Goal: Task Accomplishment & Management: Complete application form

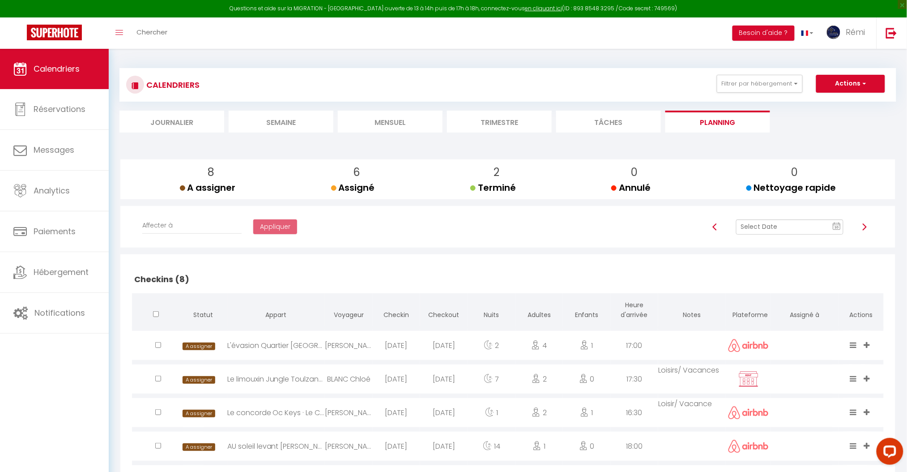
click at [399, 121] on li "Mensuel" at bounding box center [390, 122] width 105 height 22
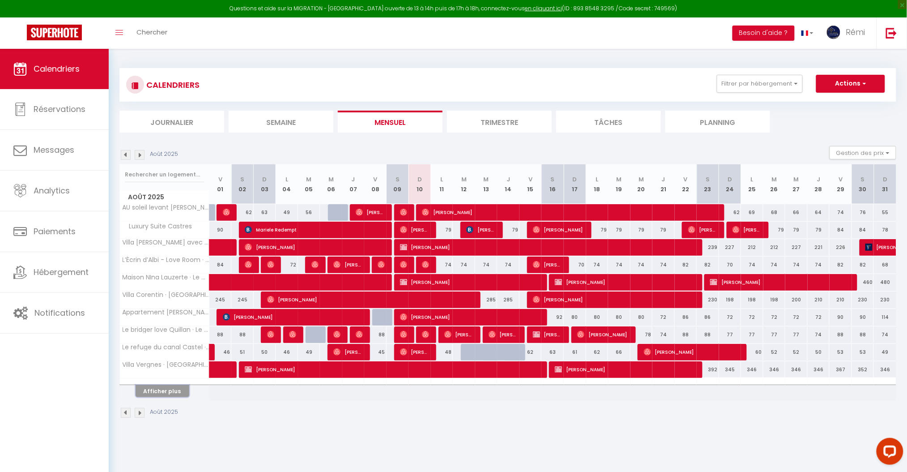
click at [167, 389] on button "Afficher plus" at bounding box center [163, 391] width 54 height 12
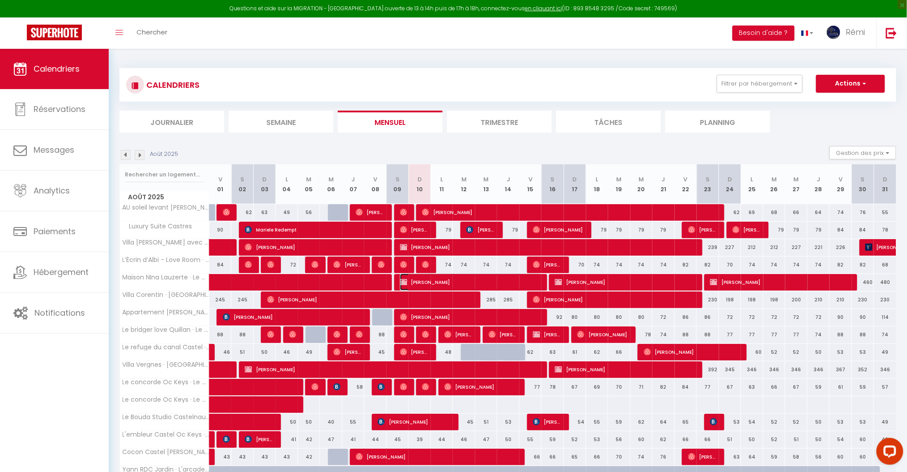
click at [427, 280] on span "[PERSON_NAME]" at bounding box center [471, 281] width 142 height 17
select select "OK"
select select "KO"
select select "1"
select select "0"
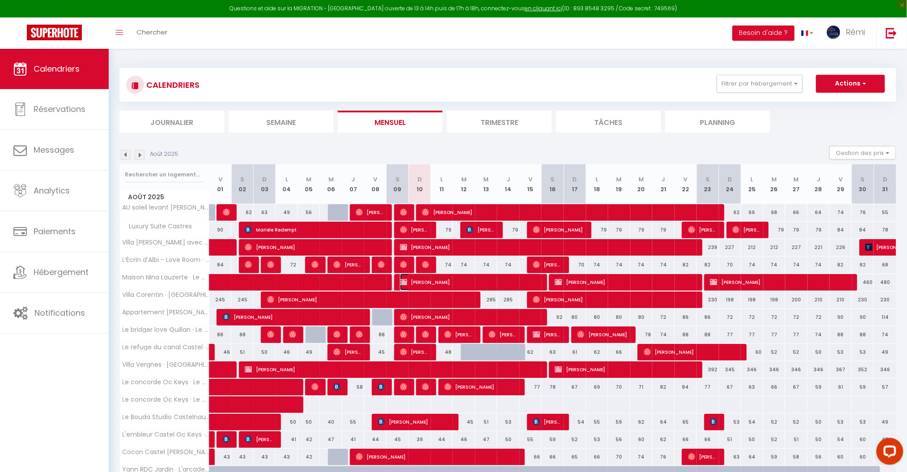
select select "1"
select select
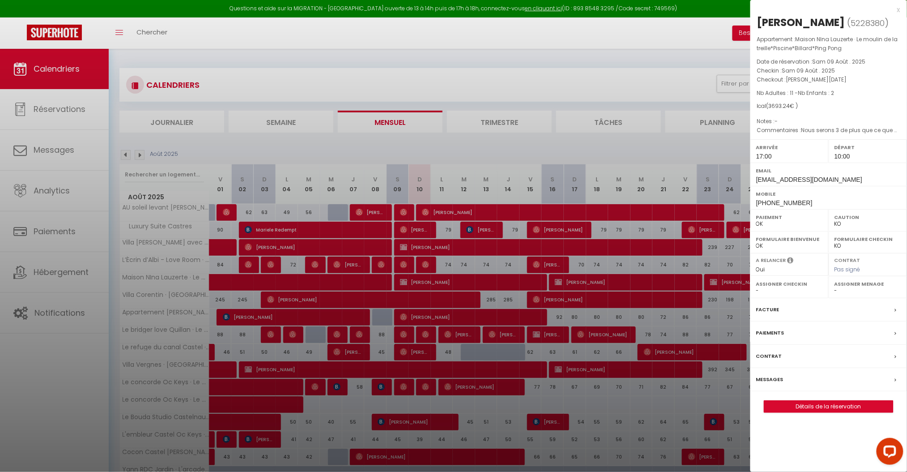
click at [774, 382] on label "Messages" at bounding box center [769, 379] width 27 height 9
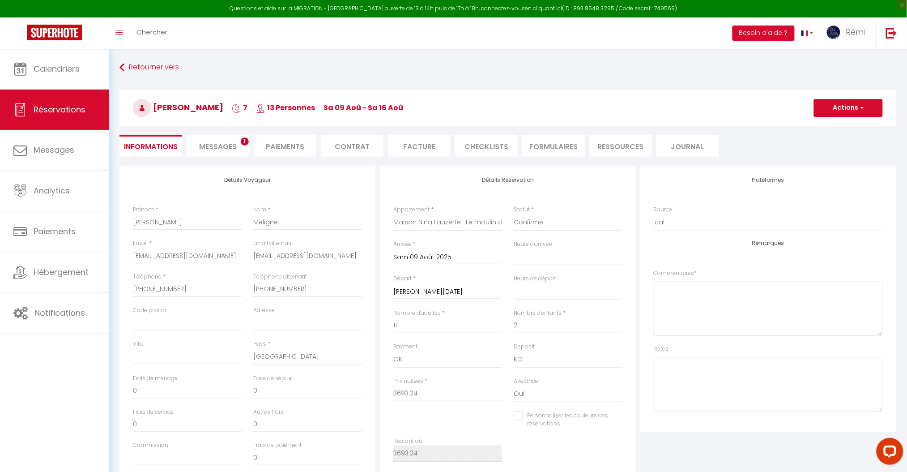
select select
checkbox input "false"
type textarea "Nous serons 3 de plus que ce que nous avions indiqué au moment de la réservatio…"
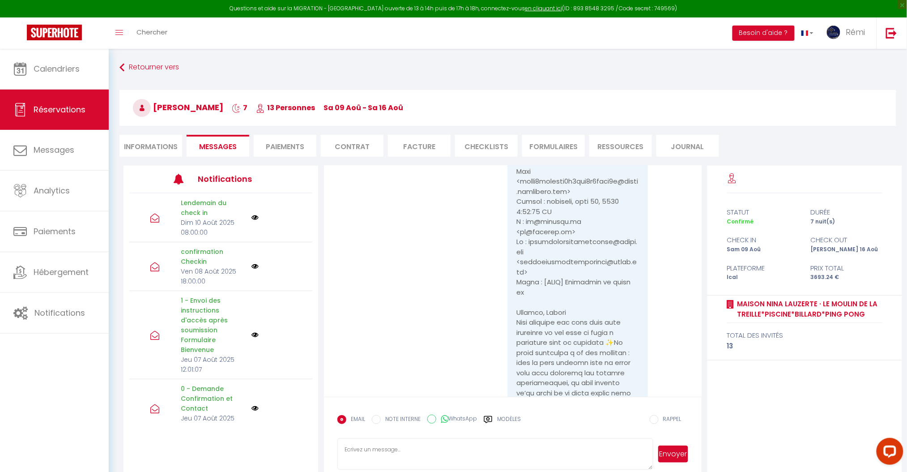
scroll to position [3132, 0]
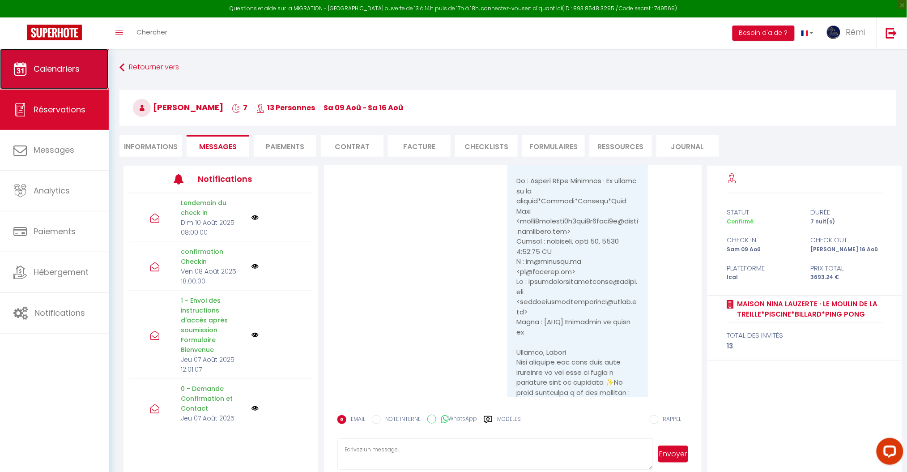
click at [66, 53] on link "Calendriers" at bounding box center [54, 69] width 109 height 40
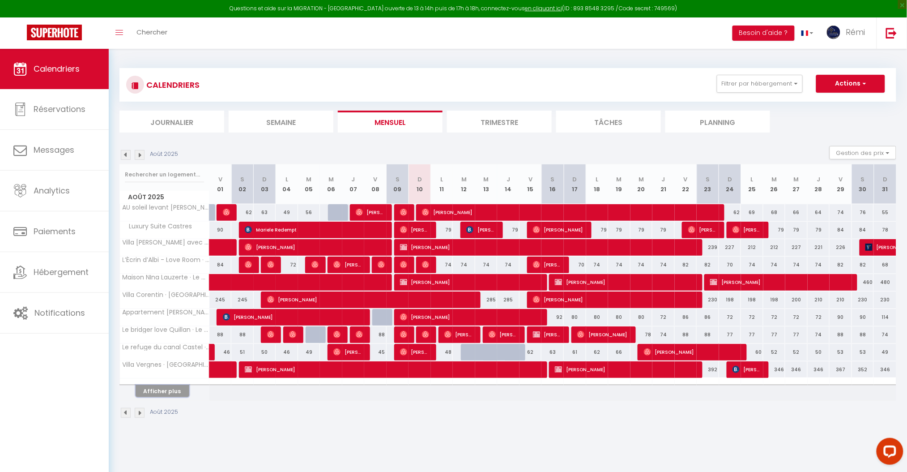
click at [161, 389] on button "Afficher plus" at bounding box center [163, 391] width 54 height 12
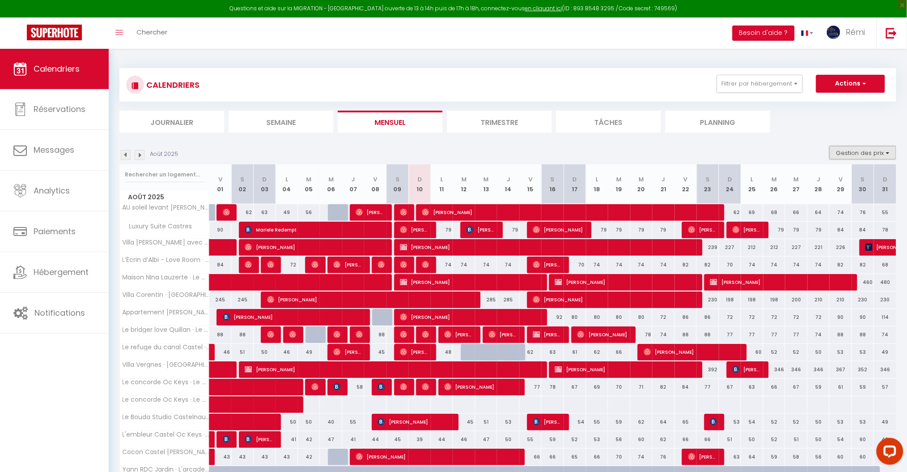
click at [873, 153] on button "Gestion des prix" at bounding box center [863, 152] width 67 height 13
click at [855, 179] on input "Nb Nuits minimum" at bounding box center [855, 180] width 81 height 9
checkbox input "true"
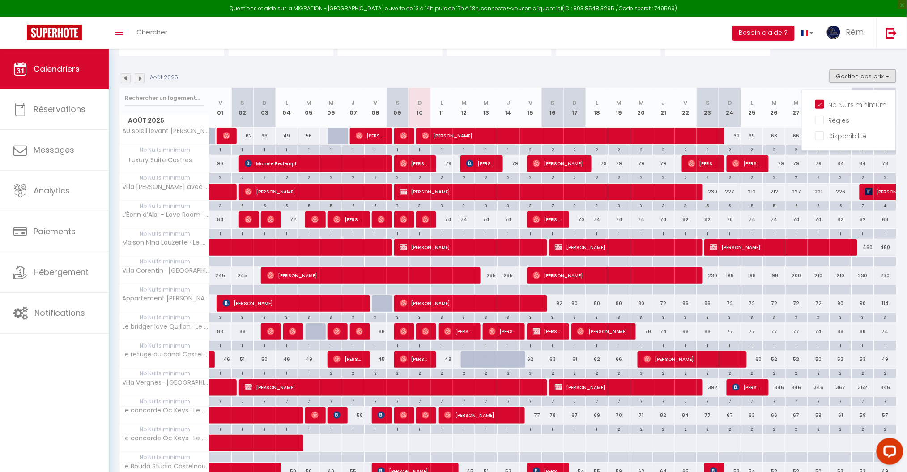
scroll to position [77, 0]
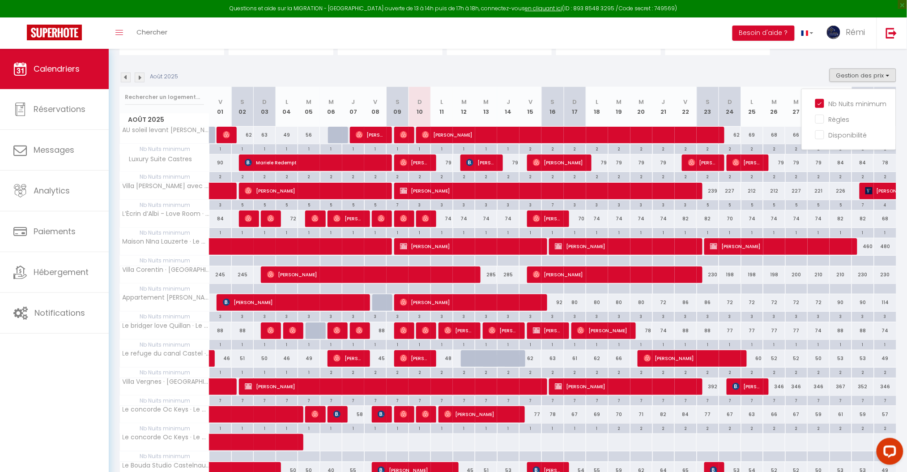
click at [763, 61] on section "Août 2025 Gestion des prix Nb Nuits minimum Règles Disponibilité Août 2025 V 01…" at bounding box center [507, 397] width 777 height 674
click at [881, 68] on button "Gestion des prix" at bounding box center [863, 74] width 67 height 13
click at [882, 69] on button "Gestion des prix" at bounding box center [863, 74] width 67 height 13
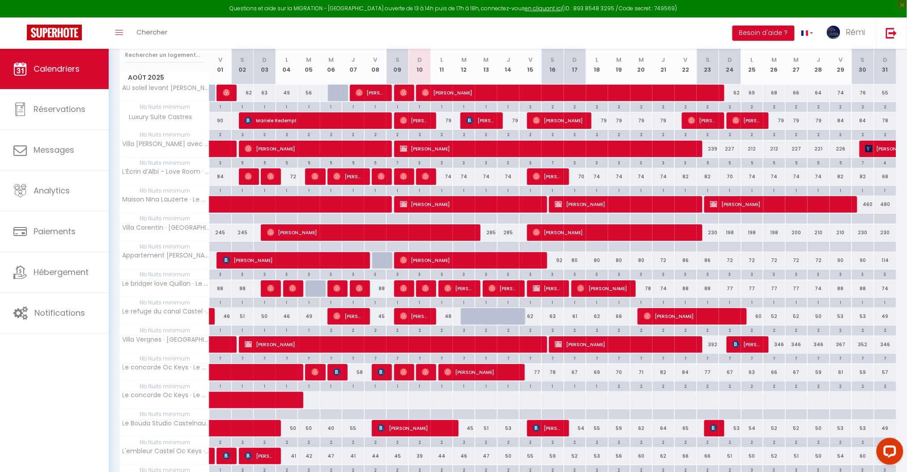
scroll to position [115, 0]
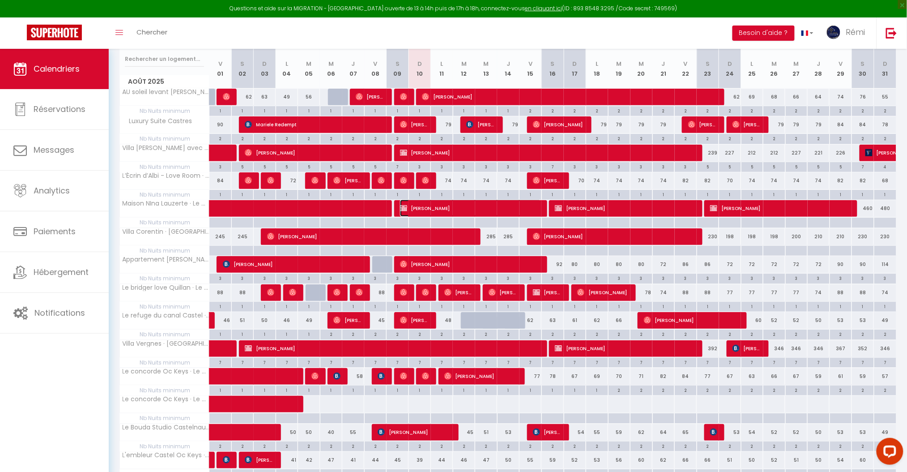
click at [469, 207] on span "[PERSON_NAME]" at bounding box center [471, 208] width 142 height 17
select select "OK"
select select "KO"
select select "1"
select select "0"
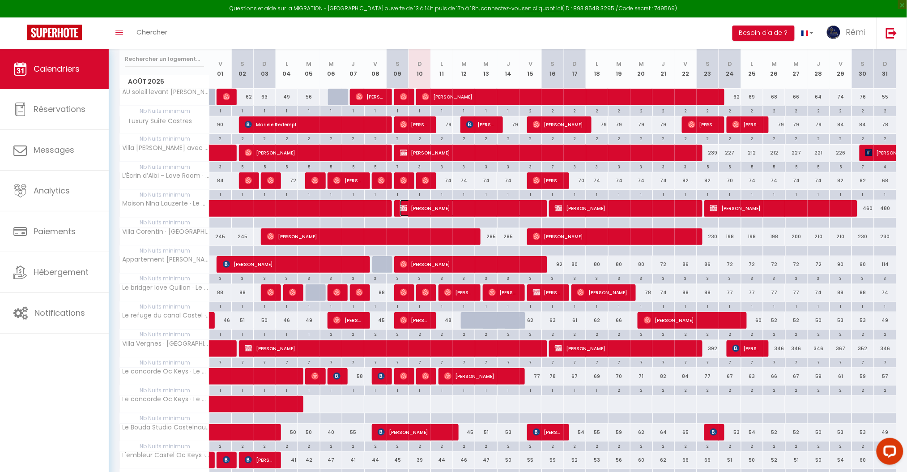
select select "1"
select select
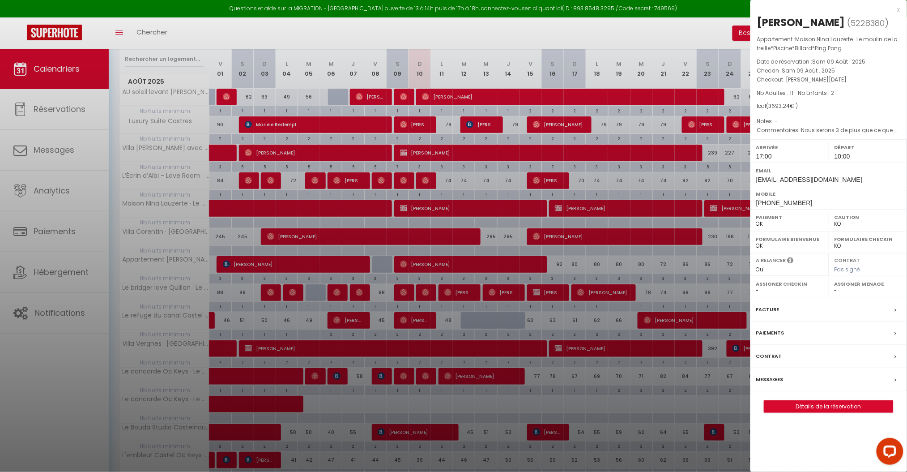
click at [776, 377] on label "Messages" at bounding box center [769, 379] width 27 height 9
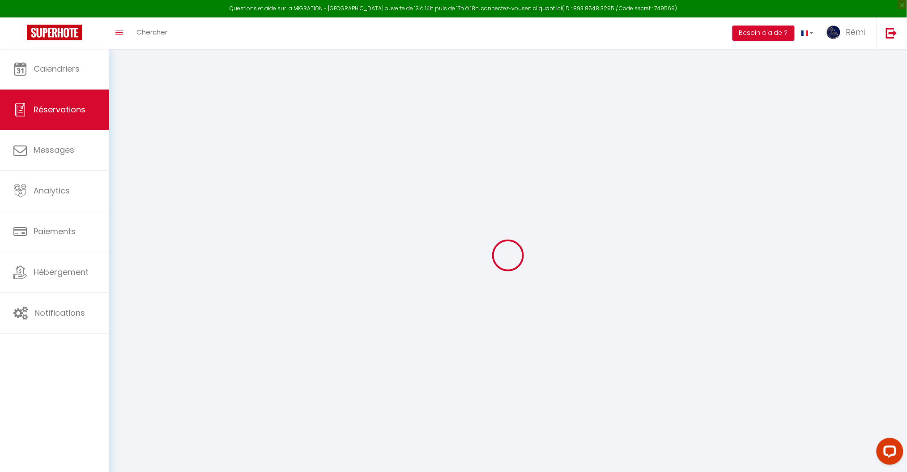
select select
checkbox input "false"
type textarea "Nous serons 3 de plus que ce que nous avions indiqué au moment de la réservatio…"
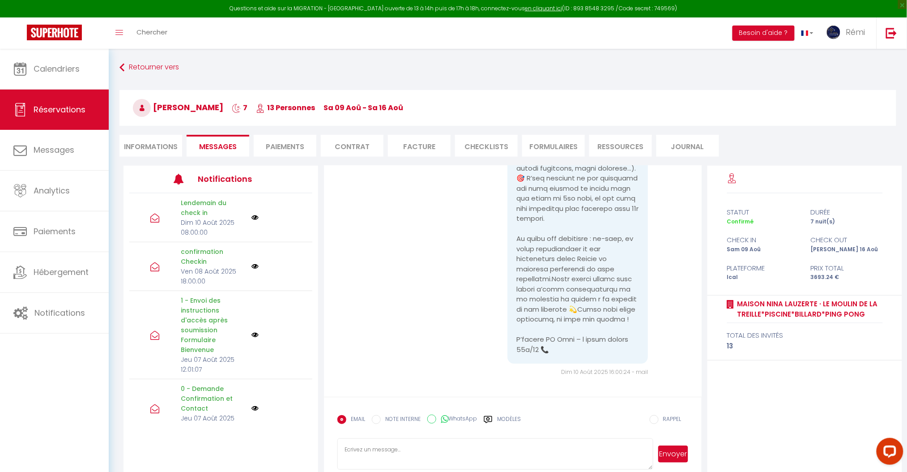
scroll to position [3577, 0]
click at [53, 61] on link "Calendriers" at bounding box center [54, 69] width 109 height 40
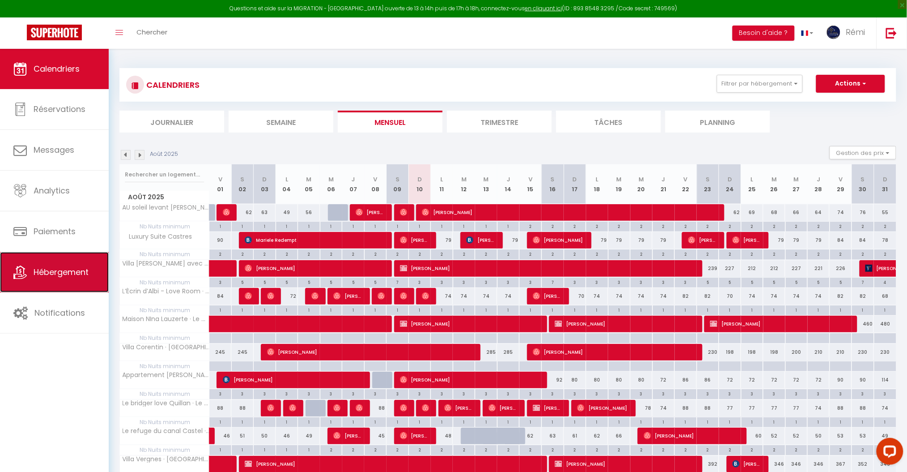
click at [64, 273] on span "Hébergement" at bounding box center [61, 271] width 55 height 11
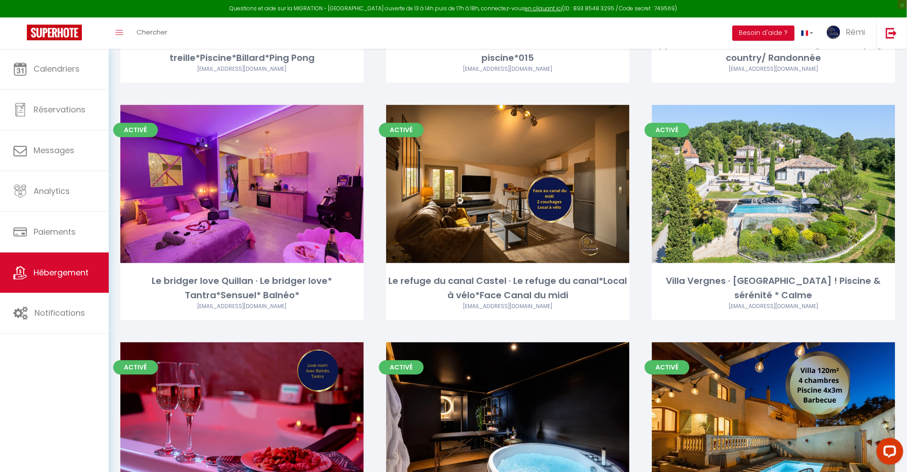
scroll to position [1950, 0]
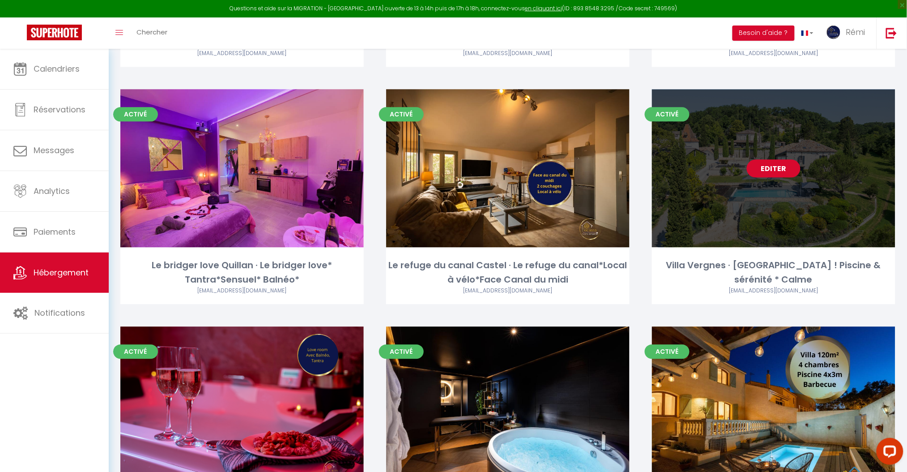
click at [778, 159] on link "Editer" at bounding box center [774, 168] width 54 height 18
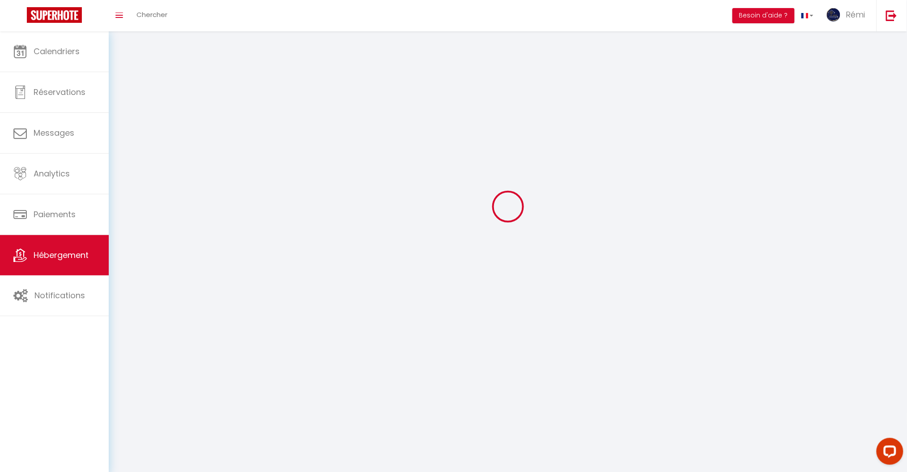
select select "28"
select select
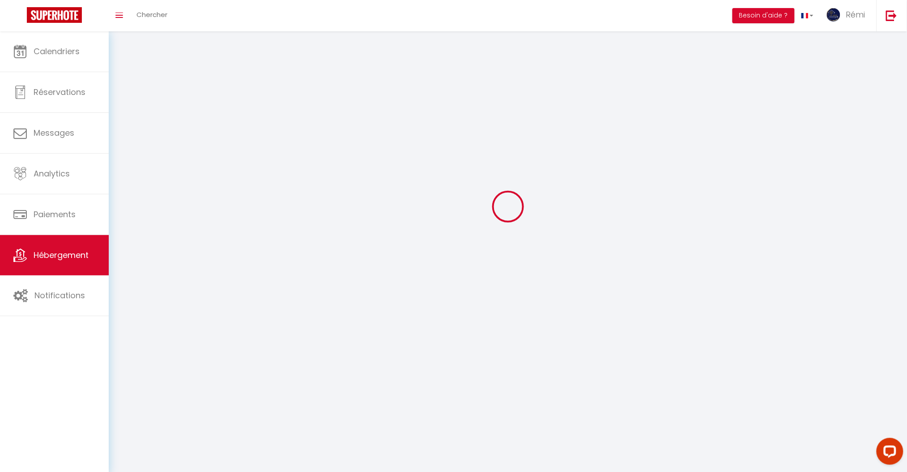
select select
select select "1"
select select
checkbox input "false"
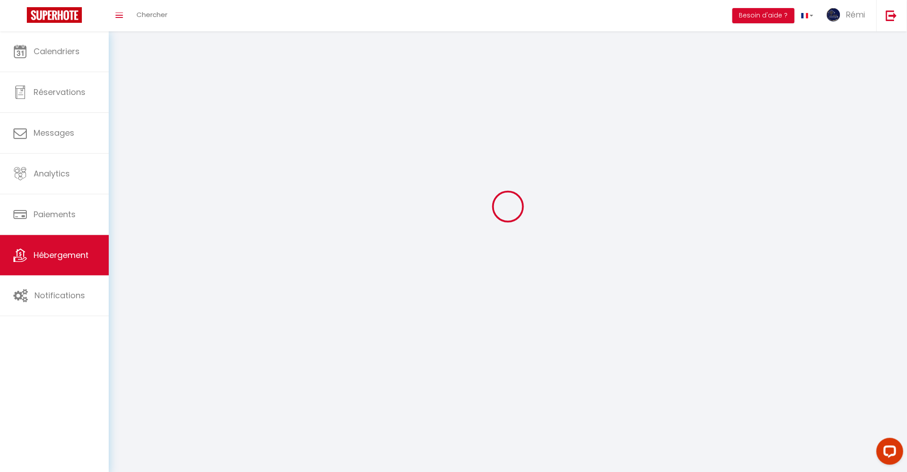
checkbox input "false"
select select
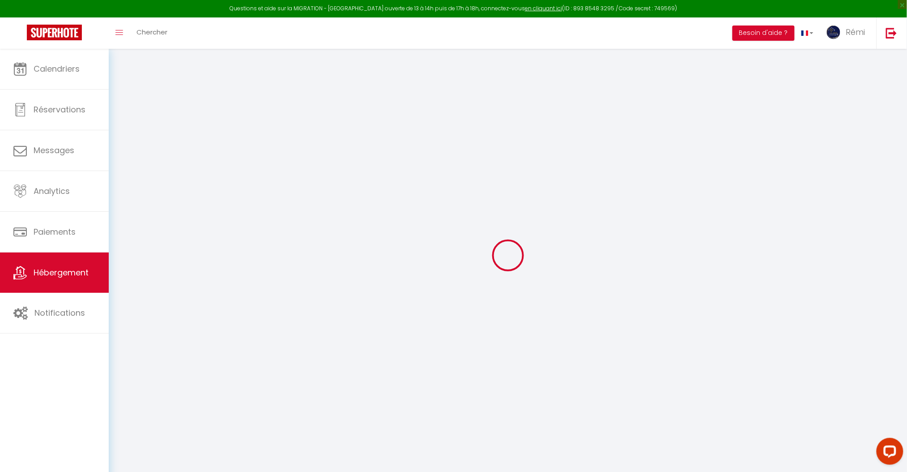
select select
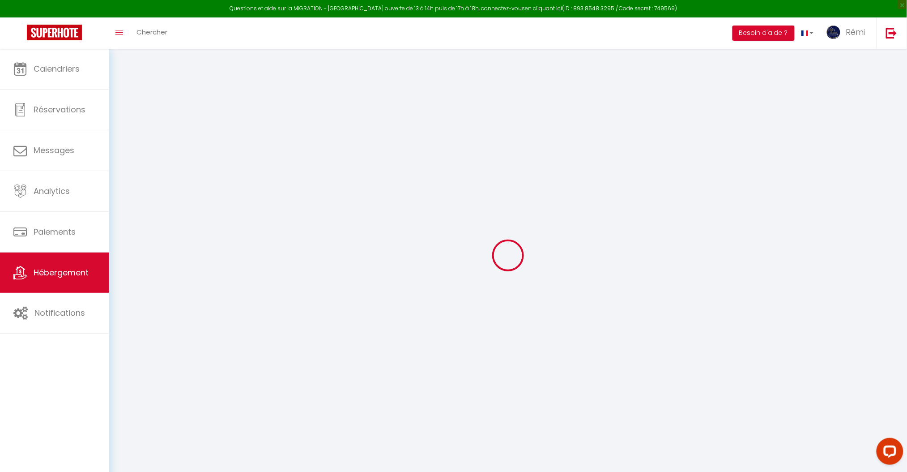
select select
checkbox input "false"
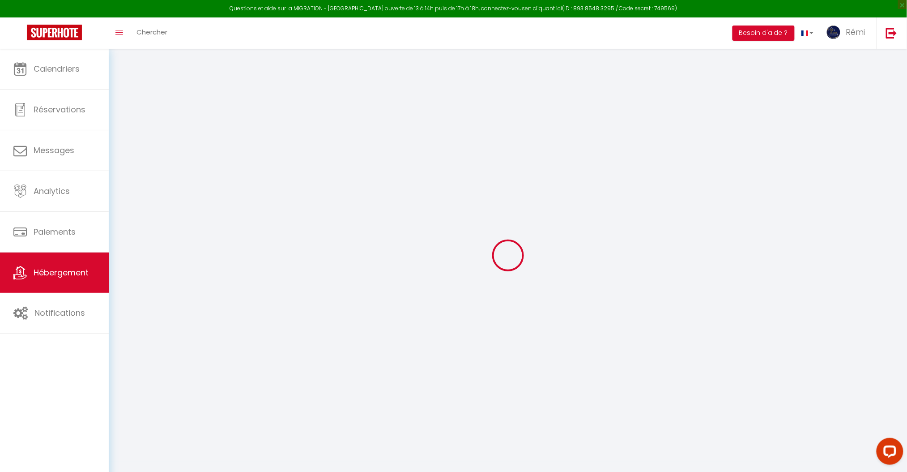
select select
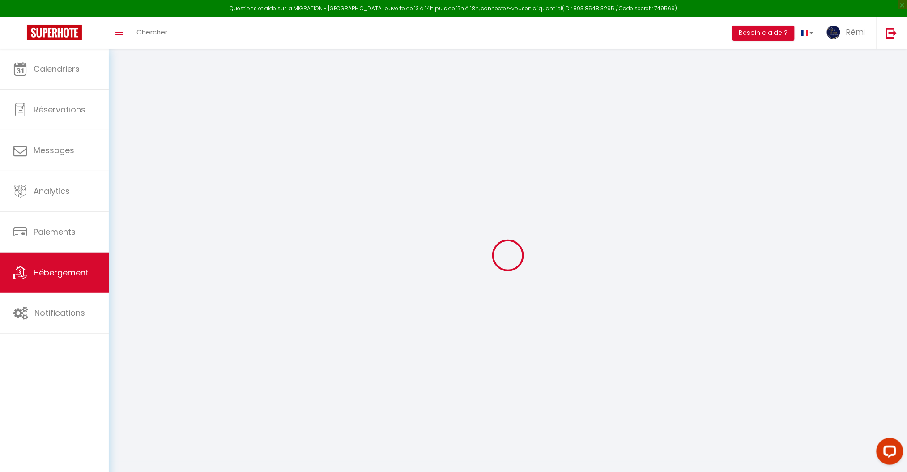
select select
checkbox input "false"
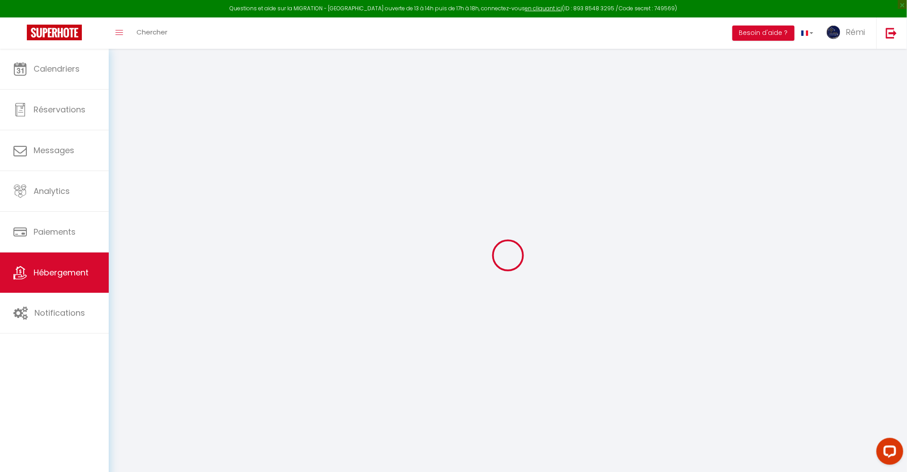
checkbox input "false"
select select
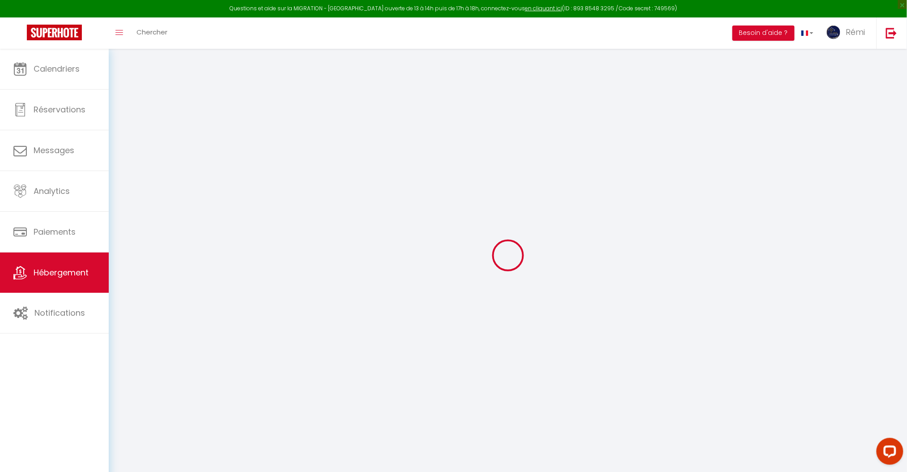
select select
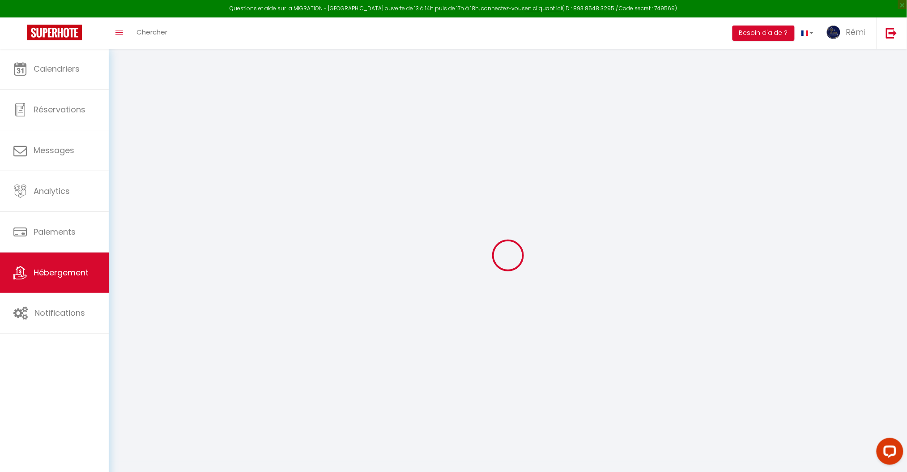
checkbox input "false"
select select
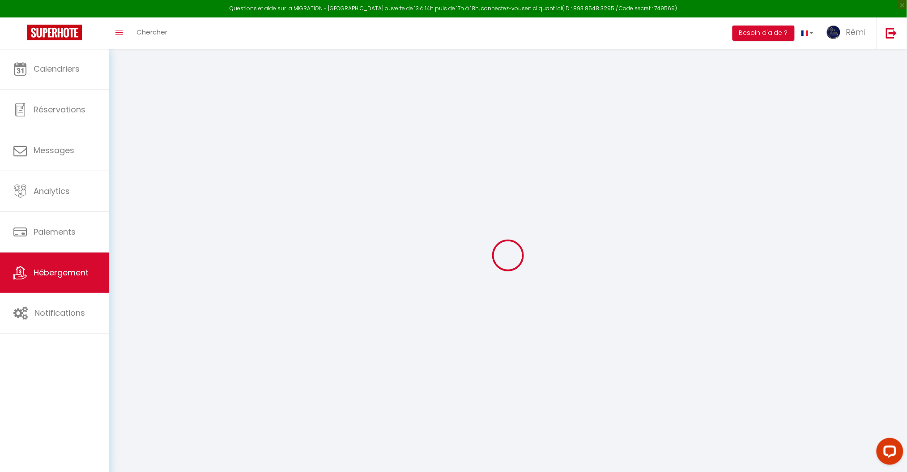
select select
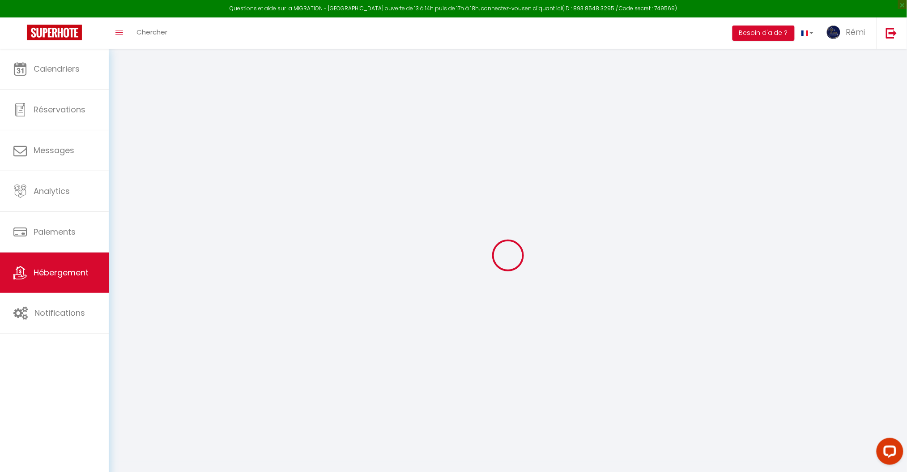
select select
checkbox input "false"
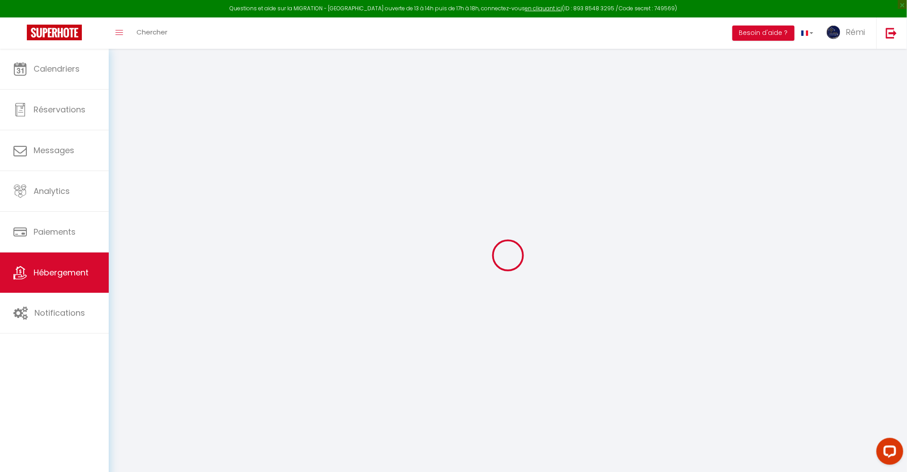
checkbox input "false"
select select
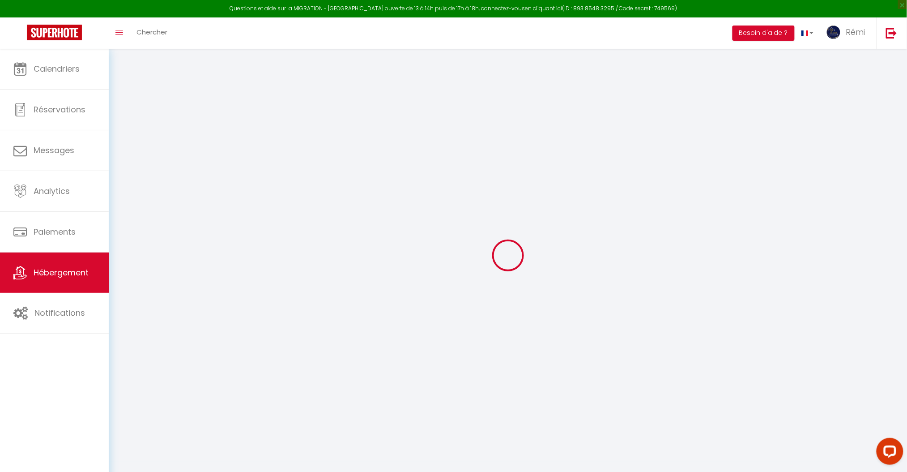
select select
checkbox input "false"
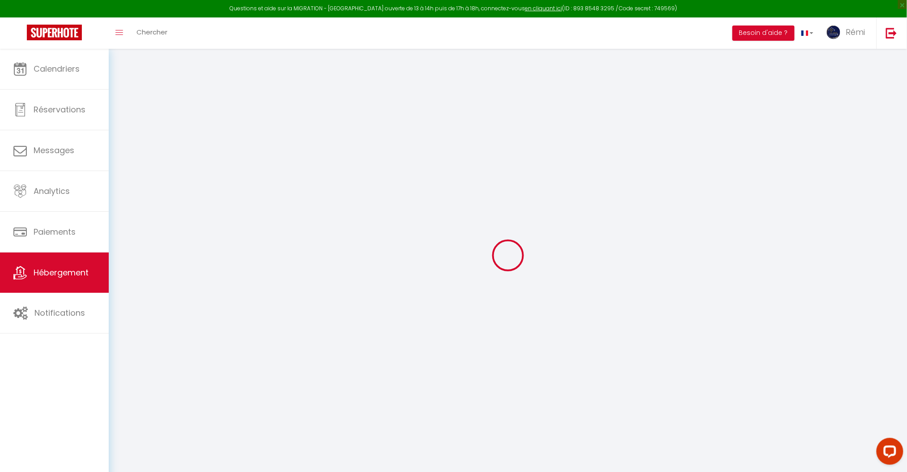
checkbox input "false"
select select
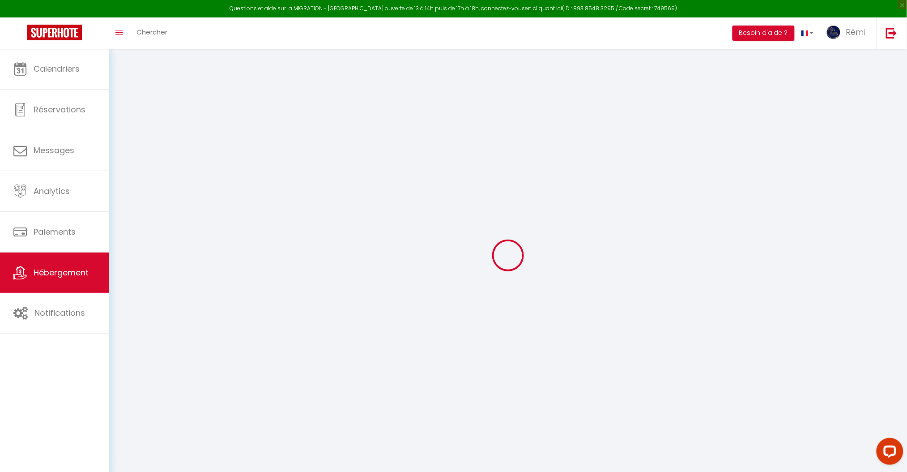
type input "Villa Vergnes · [GEOGRAPHIC_DATA] ! Piscine & sérénité * Calme"
type input "[PERSON_NAME]"
type input "Vergnes"
type input "[STREET_ADDRESS]"
type input "46800"
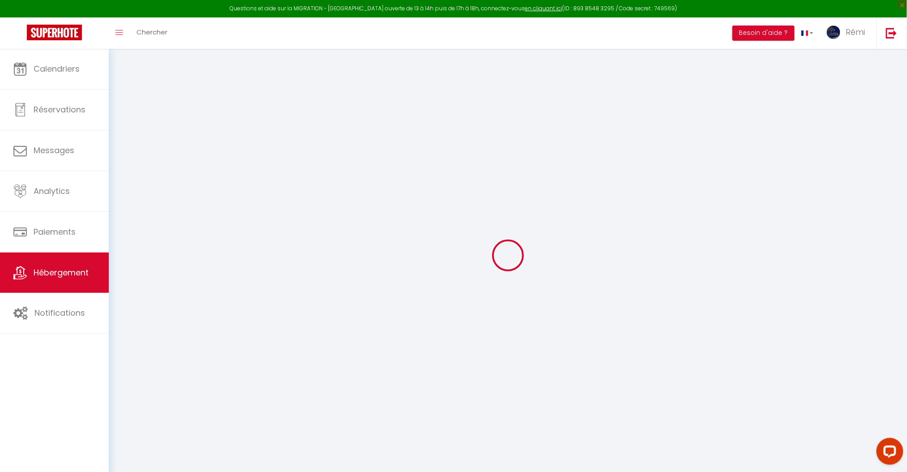
type input "Montcuq-en-Quercy-Blanc"
select select "8"
select select "6"
select select "4"
select select "3"
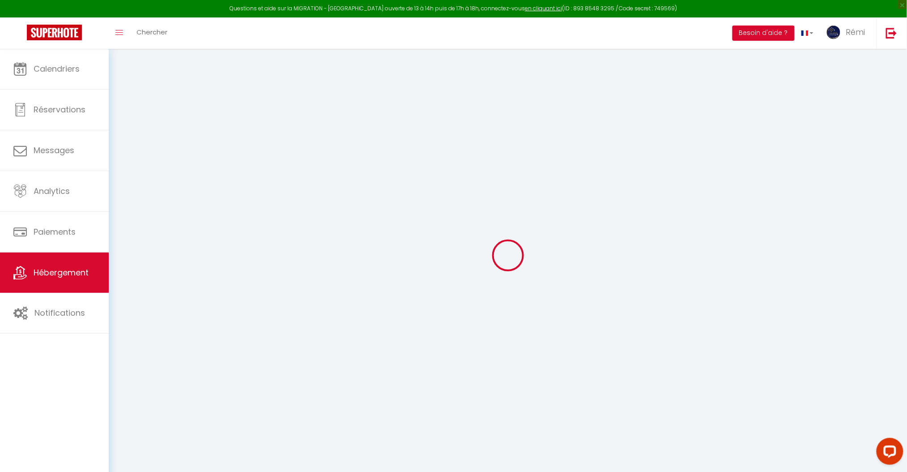
type input "290"
type input "10"
type input "110"
type input "1200"
select select
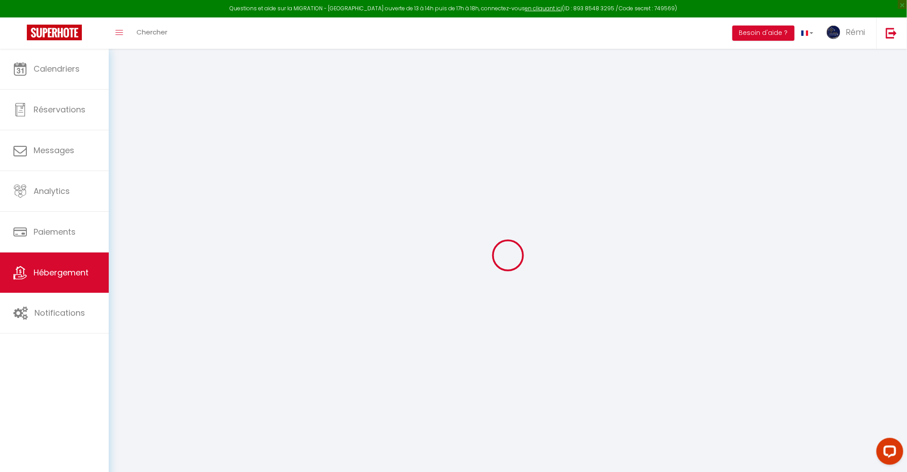
select select
type input "[STREET_ADDRESS]"
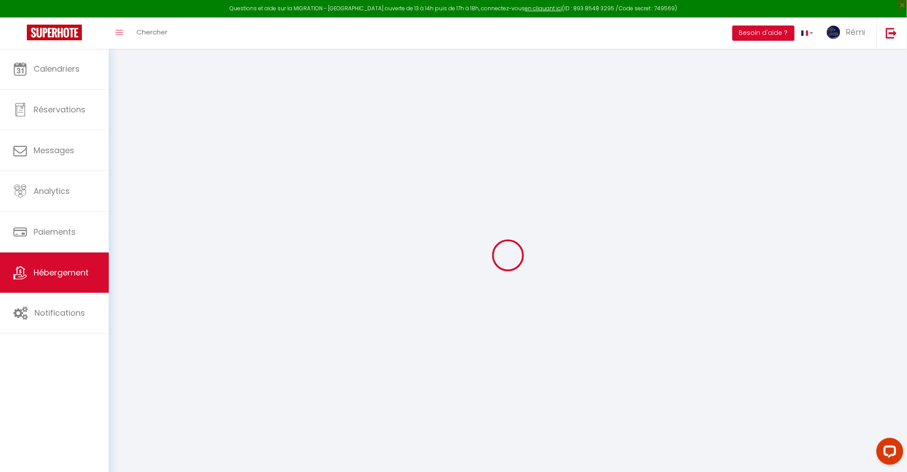
type input "46800"
type input "Montcuq-en-Quercy-Blanc"
type input "[EMAIL_ADDRESS][DOMAIN_NAME]"
select select "5698"
checkbox input "false"
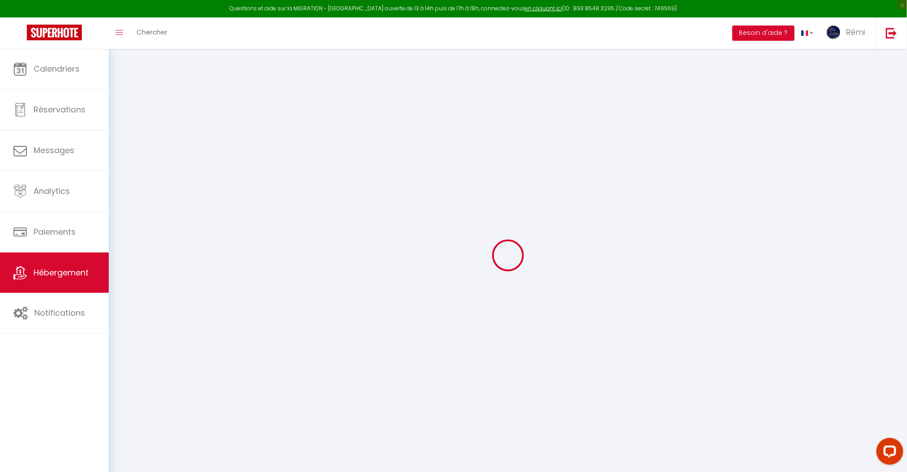
checkbox input "true"
checkbox input "false"
type input "25"
type input "160"
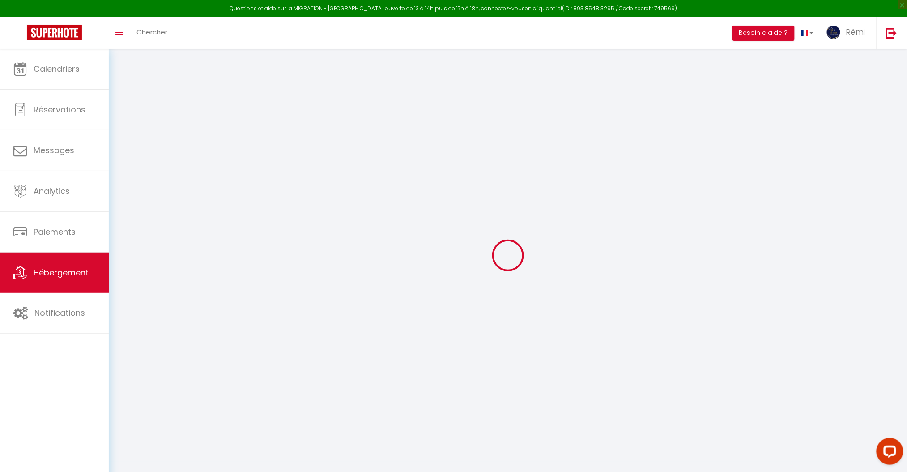
type input "0"
select select "19280"
select select
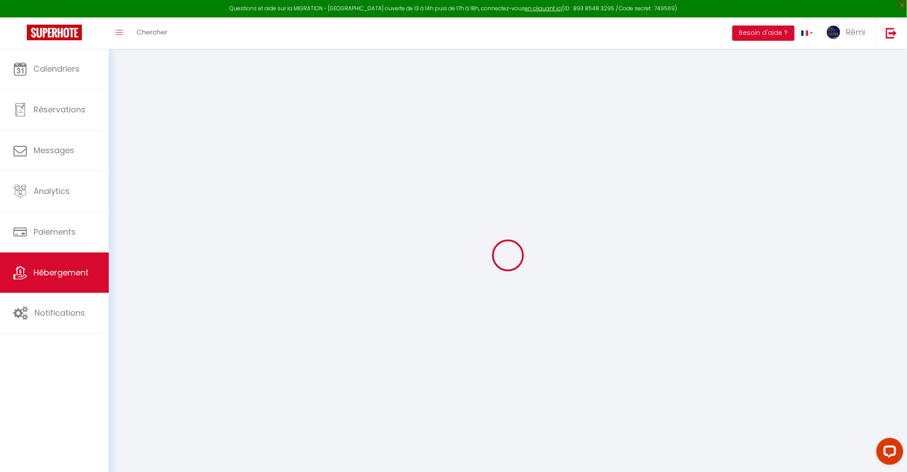
select select
checkbox input "false"
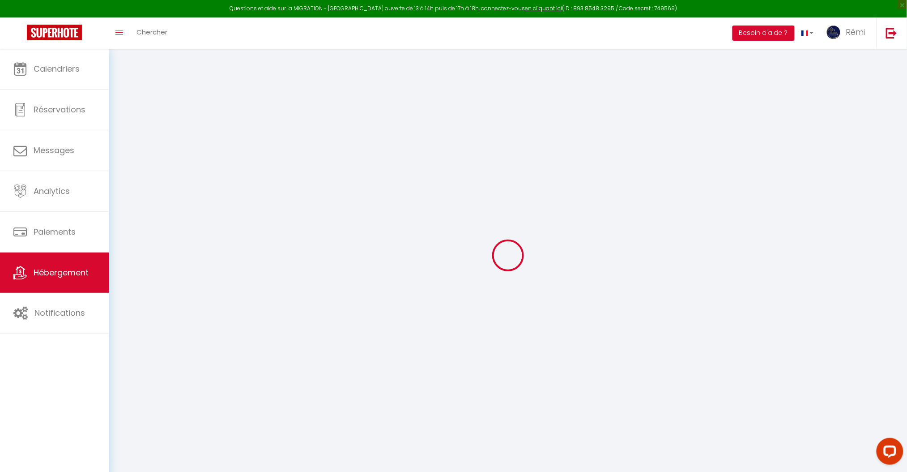
checkbox input "true"
checkbox input "false"
select select
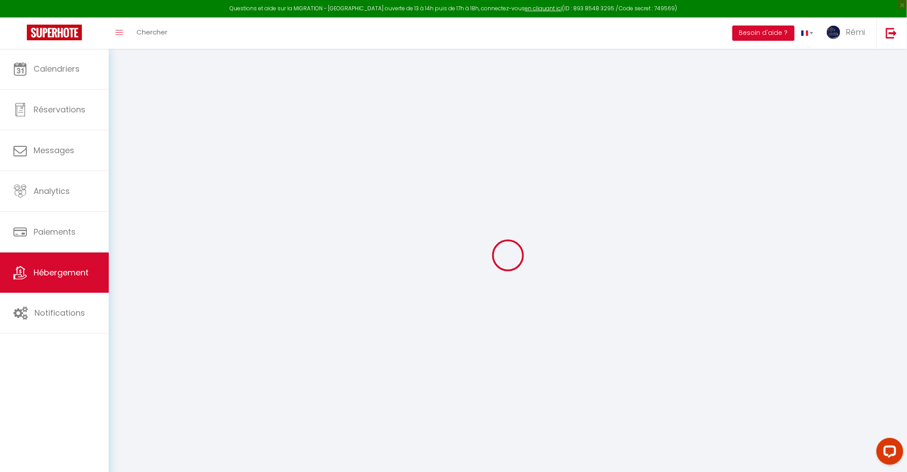
select select
checkbox input "false"
checkbox input "true"
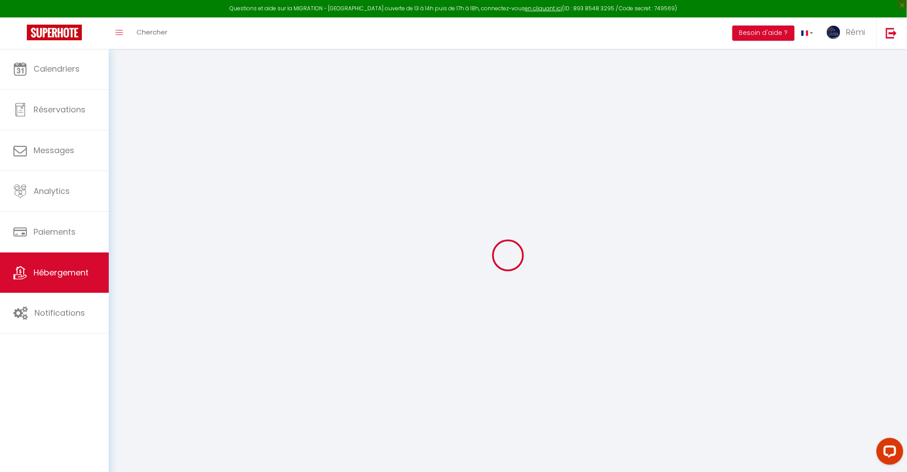
checkbox input "true"
checkbox input "false"
checkbox input "true"
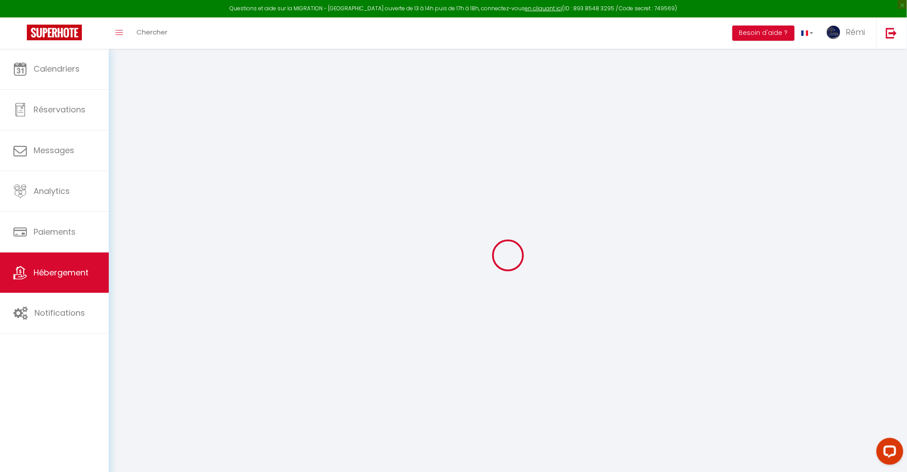
checkbox input "false"
select select "16:00"
select select "19:00"
select select "11:00"
select select "30"
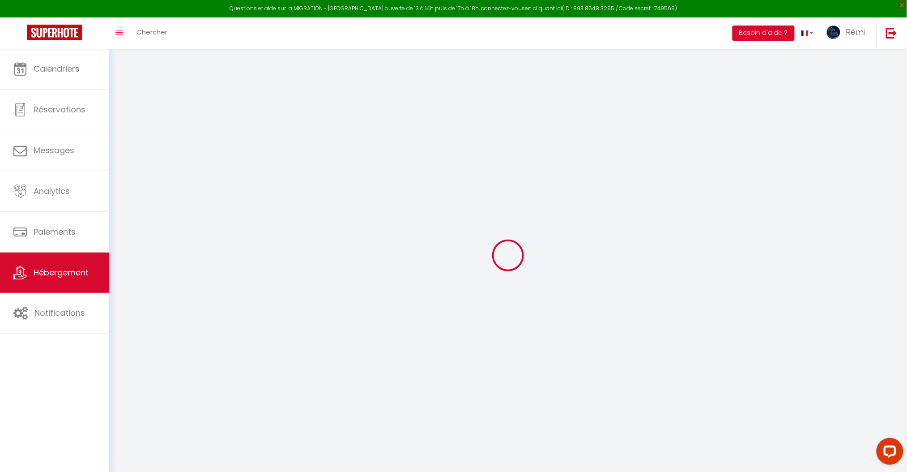
select select "120"
checkbox input "false"
checkbox input "true"
checkbox input "false"
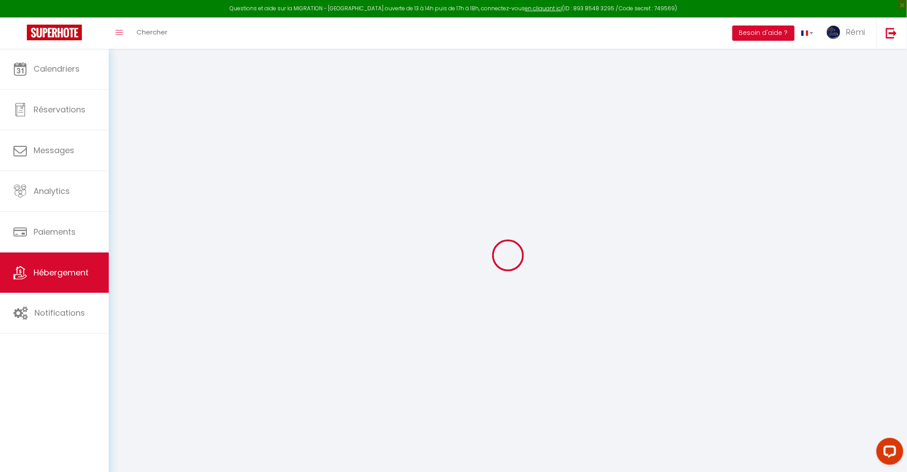
checkbox input "false"
checkbox input "true"
checkbox input "false"
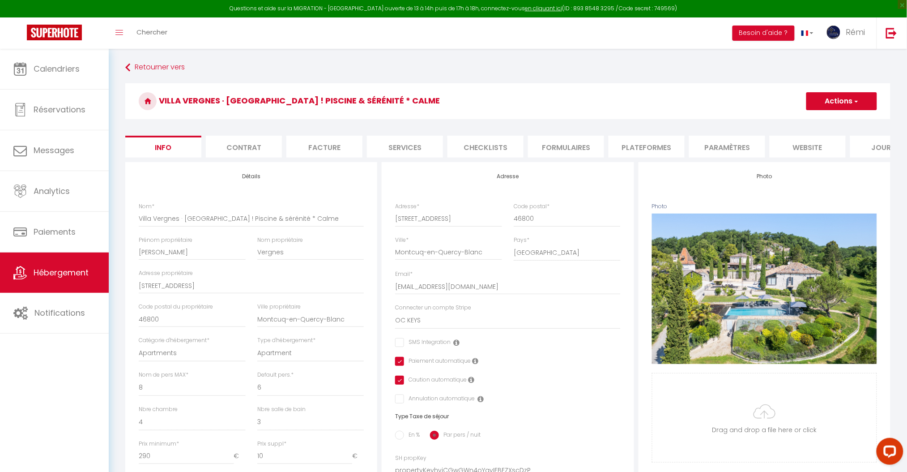
click at [624, 150] on li "Plateformes" at bounding box center [647, 147] width 76 height 22
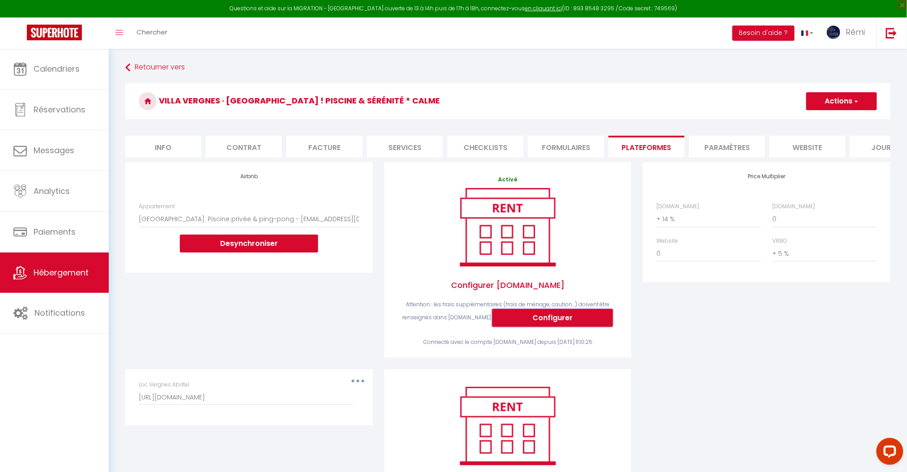
click at [527, 327] on button "Configurer" at bounding box center [552, 318] width 121 height 18
select select
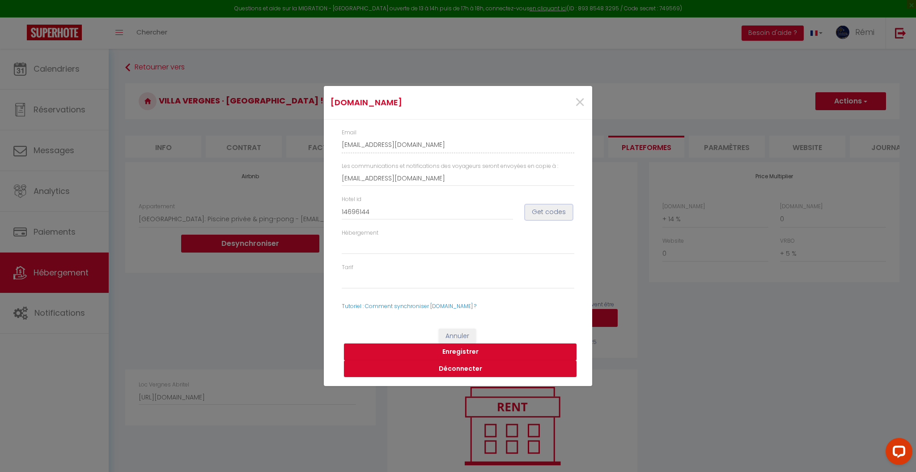
click at [559, 209] on button "Get codes" at bounding box center [548, 212] width 47 height 15
select select
click at [455, 349] on button "Enregistrer" at bounding box center [460, 351] width 233 height 17
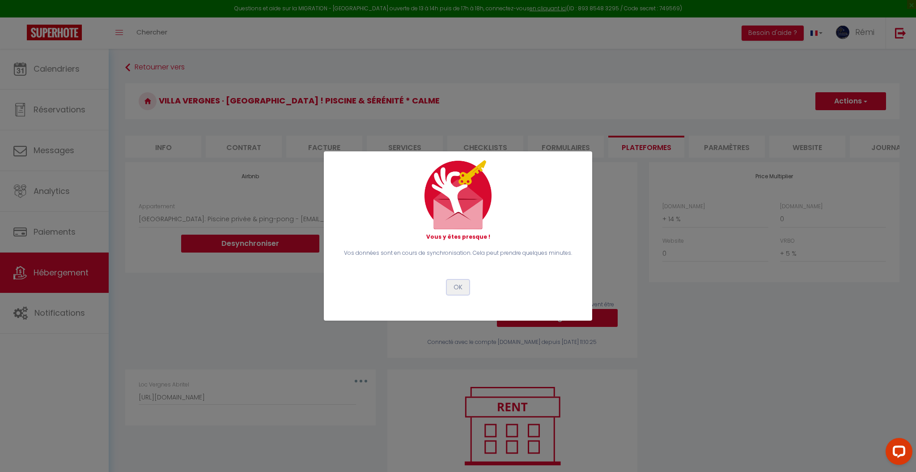
click at [457, 289] on button "OK" at bounding box center [458, 287] width 22 height 15
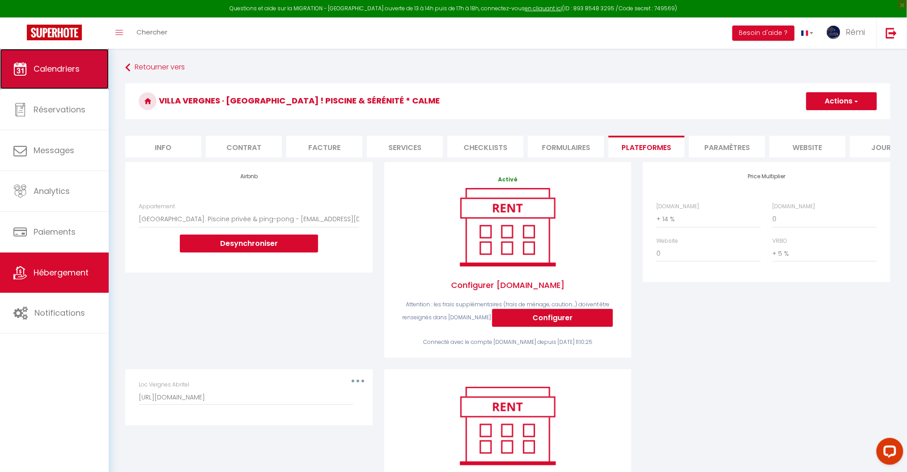
click at [34, 57] on link "Calendriers" at bounding box center [54, 69] width 109 height 40
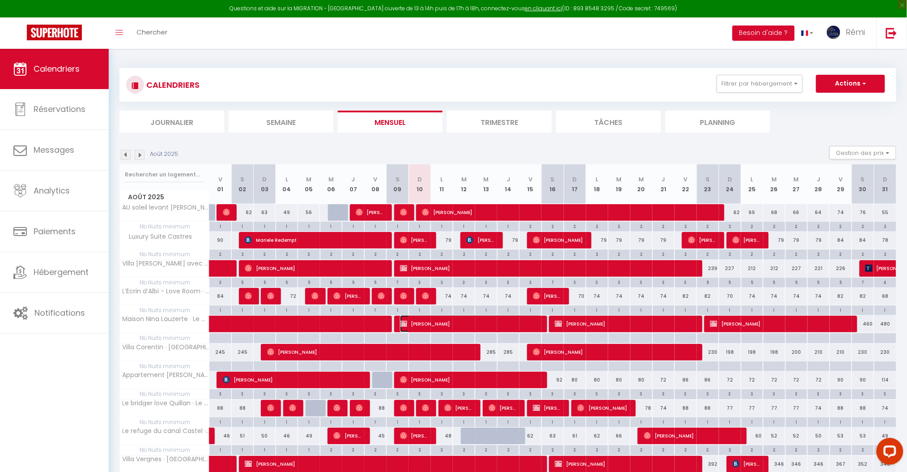
click at [436, 326] on span "[PERSON_NAME]" at bounding box center [471, 323] width 142 height 17
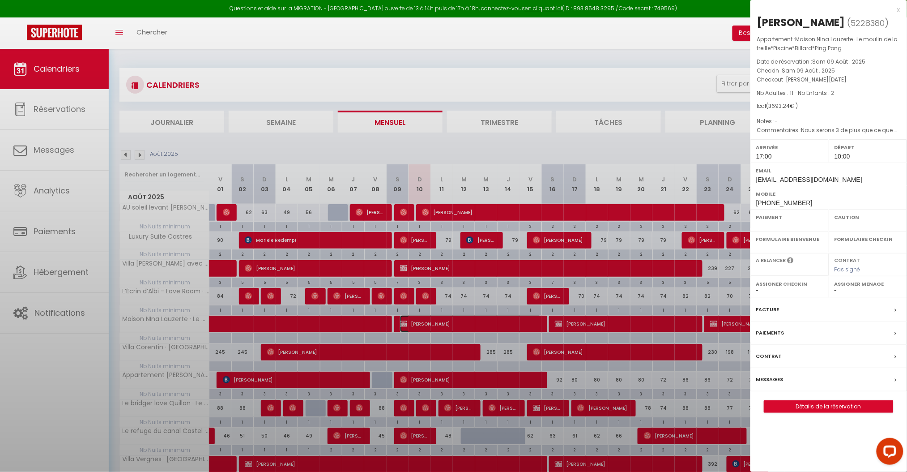
select select "OK"
select select "KO"
select select "1"
select select "0"
select select "1"
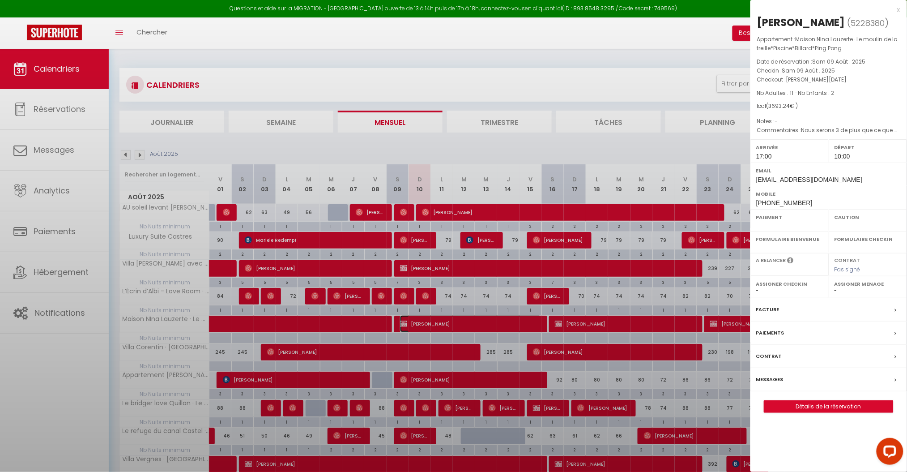
select select
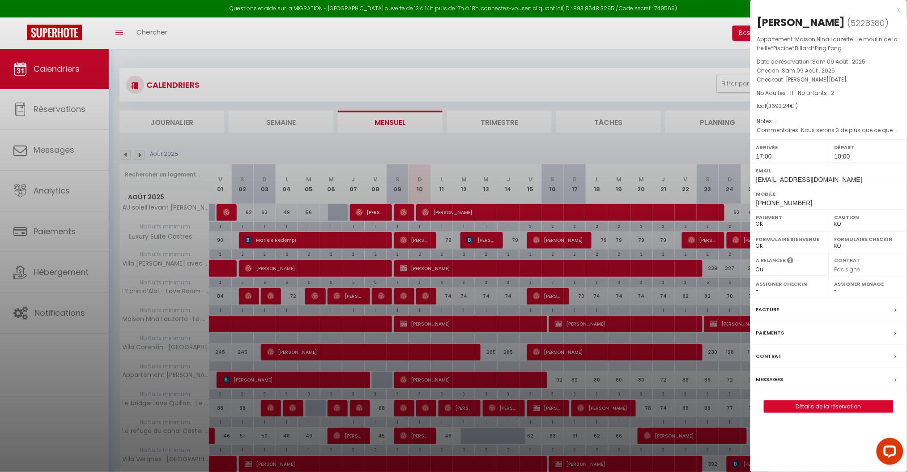
click at [779, 382] on label "Messages" at bounding box center [769, 379] width 27 height 9
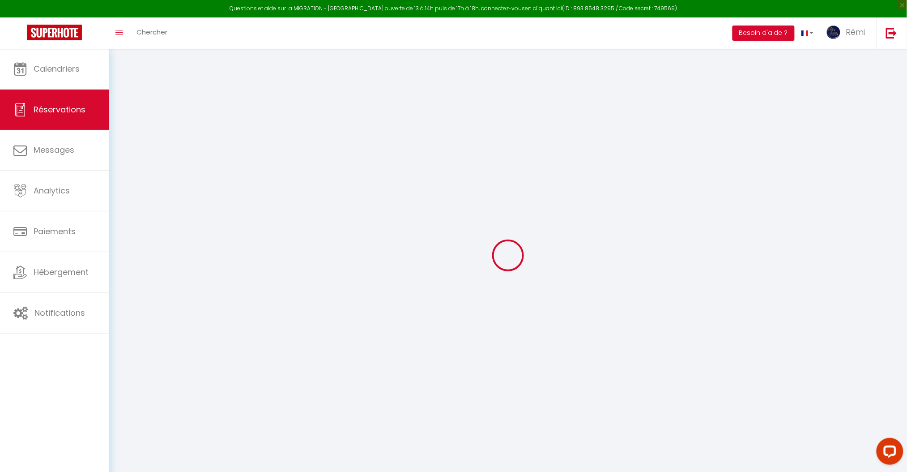
type input "[PERSON_NAME]"
type input "Méligne"
type input "[EMAIL_ADDRESS][DOMAIN_NAME]"
type input "[PHONE_NUMBER]"
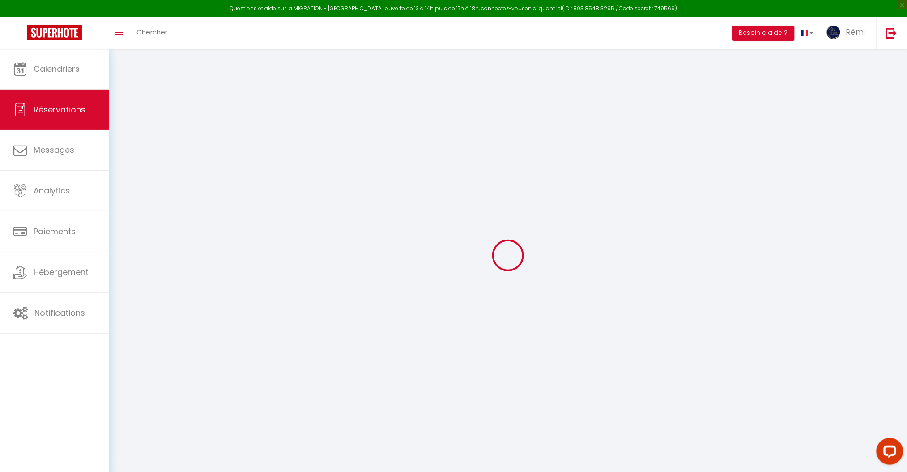
type input "[PHONE_NUMBER]"
select select "FR"
select select "60172"
select select "1"
type input "Sam 09 Août 2025"
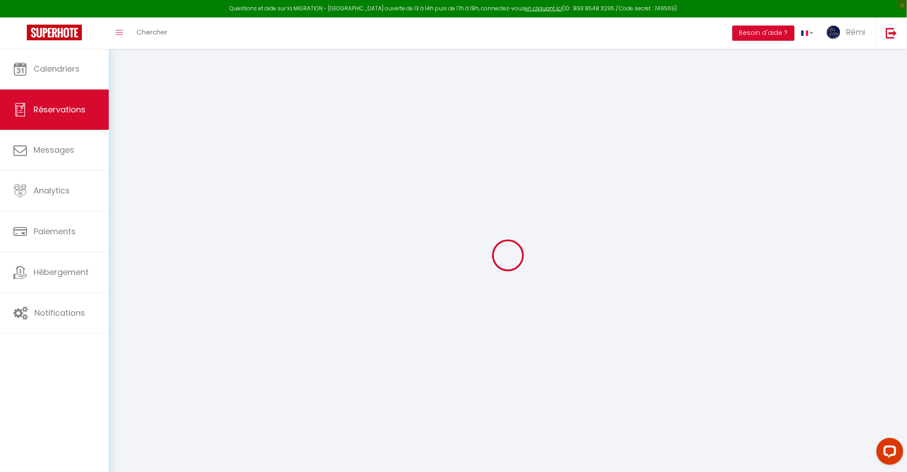
select select
type input "[PERSON_NAME][DATE]"
select select
type input "11"
type input "2"
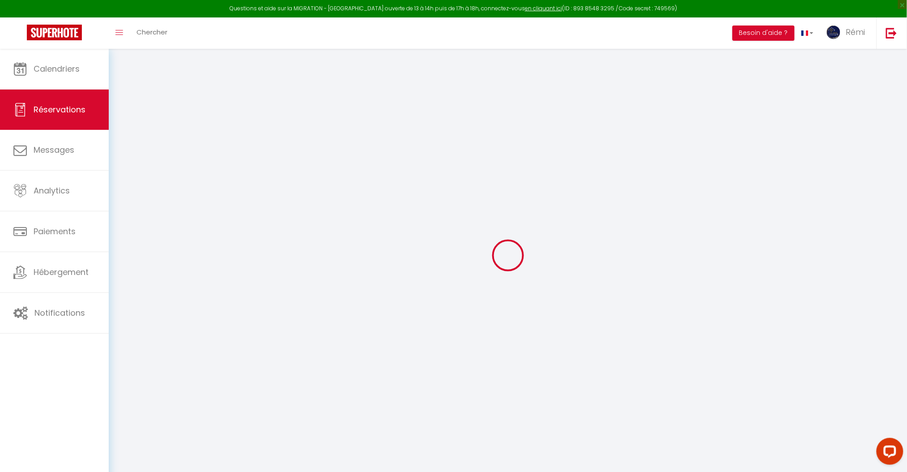
select select "12"
select select
type input "3693.24"
checkbox input "false"
type input "3693.24"
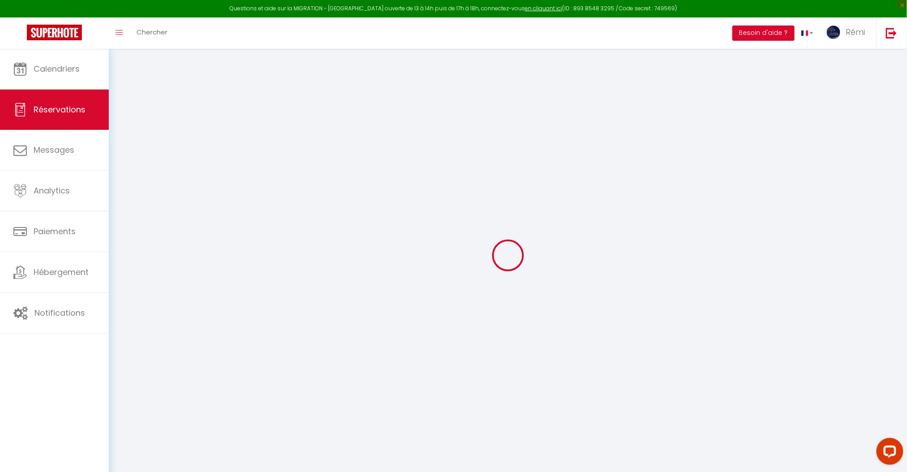
select select "73"
type input "350"
type input "0"
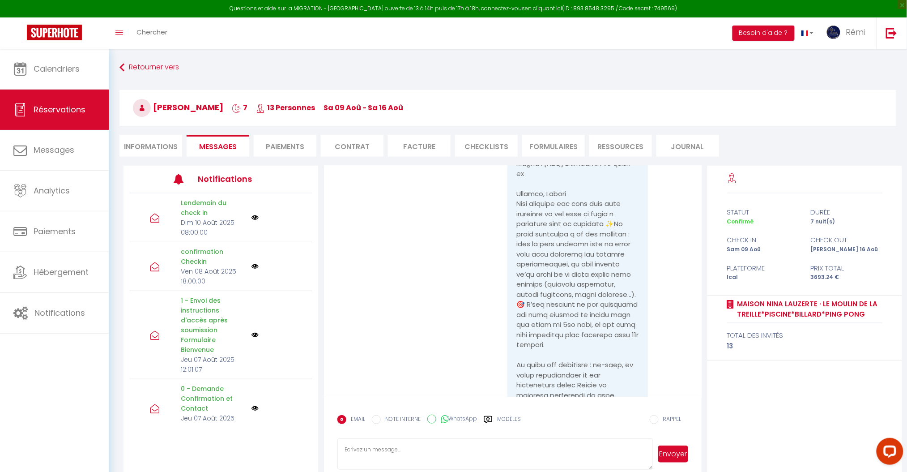
scroll to position [3267, 0]
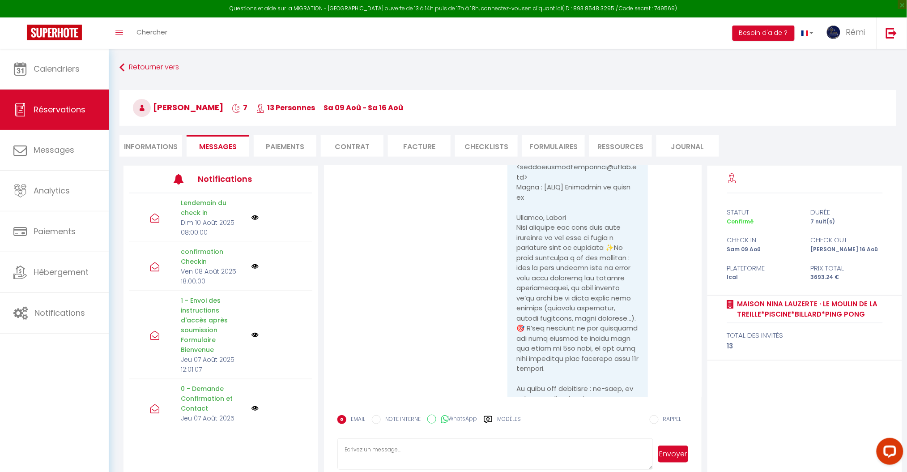
click at [154, 143] on li "Informations" at bounding box center [150, 146] width 63 height 22
